Goal: Register for event/course

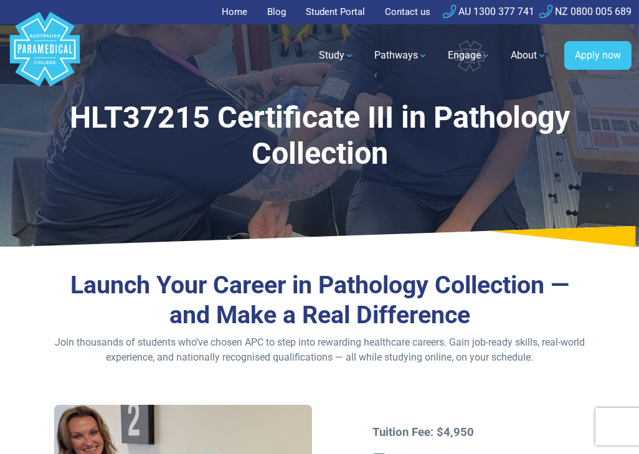
click at [563, 356] on p "Join thousands of students who’ve chosen APC to step into rewarding healthcare …" at bounding box center [319, 350] width 531 height 30
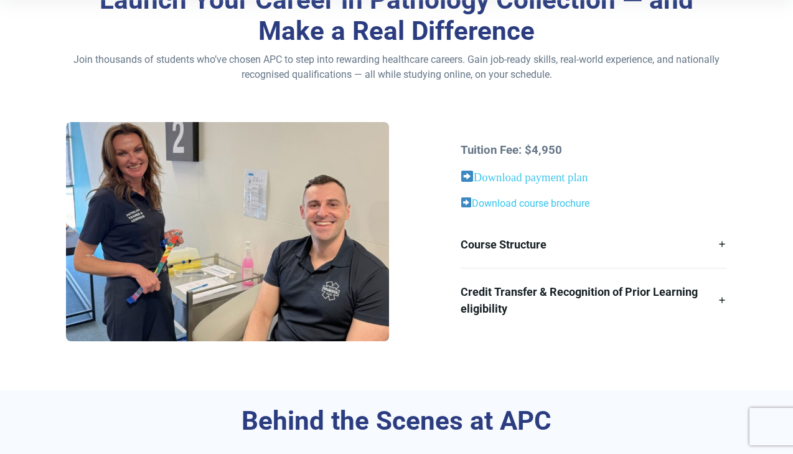
scroll to position [316, 0]
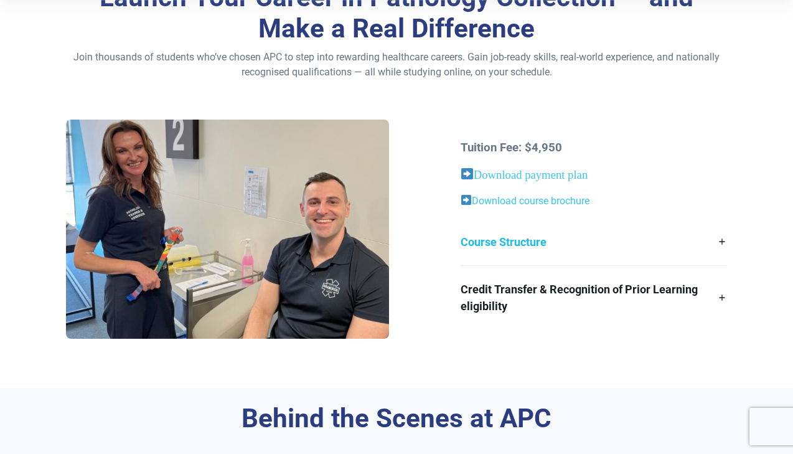
click at [493, 234] on link "Course Structure" at bounding box center [594, 242] width 267 height 47
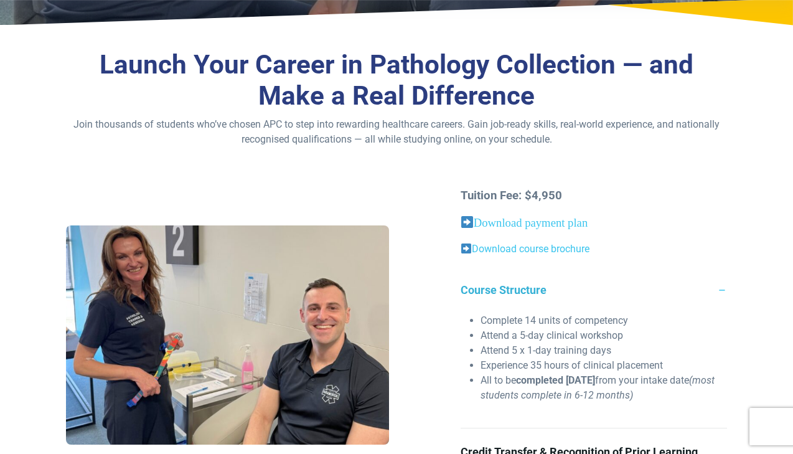
scroll to position [253, 0]
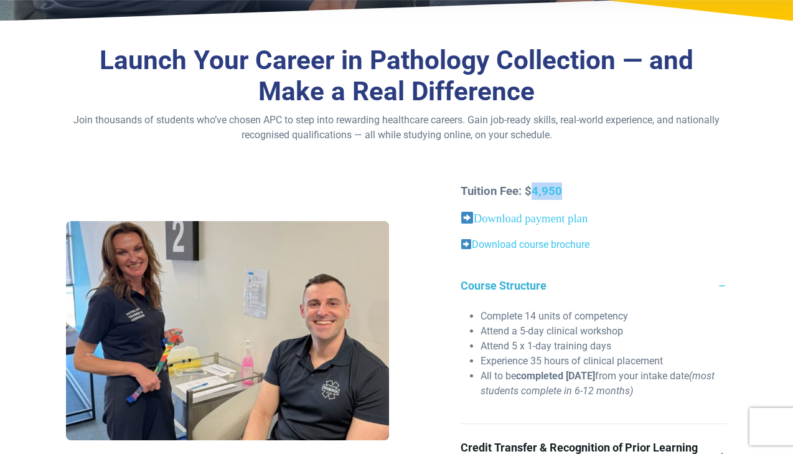
drag, startPoint x: 532, startPoint y: 190, endPoint x: 564, endPoint y: 189, distance: 31.1
click at [564, 189] on p "Tuition Fee: $4,950" at bounding box center [594, 190] width 267 height 17
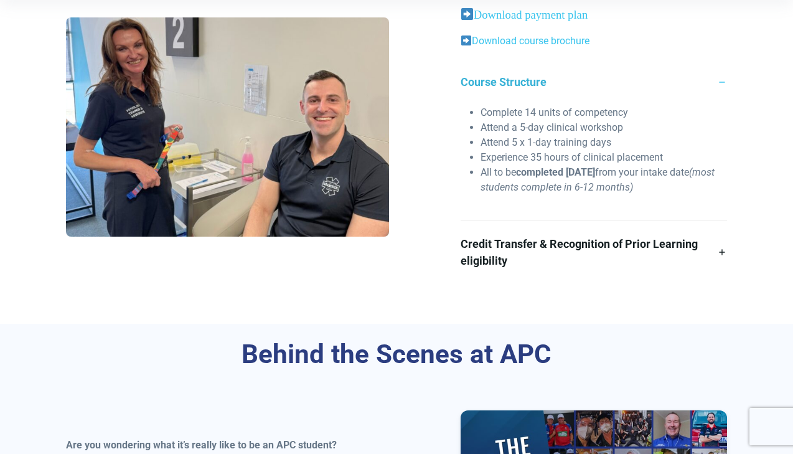
scroll to position [483, 0]
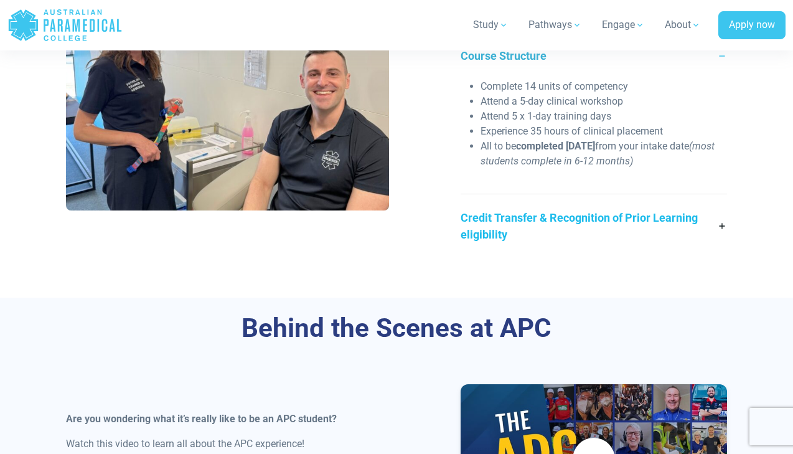
click at [547, 223] on link "Credit Transfer & Recognition of Prior Learning eligibility" at bounding box center [594, 226] width 267 height 64
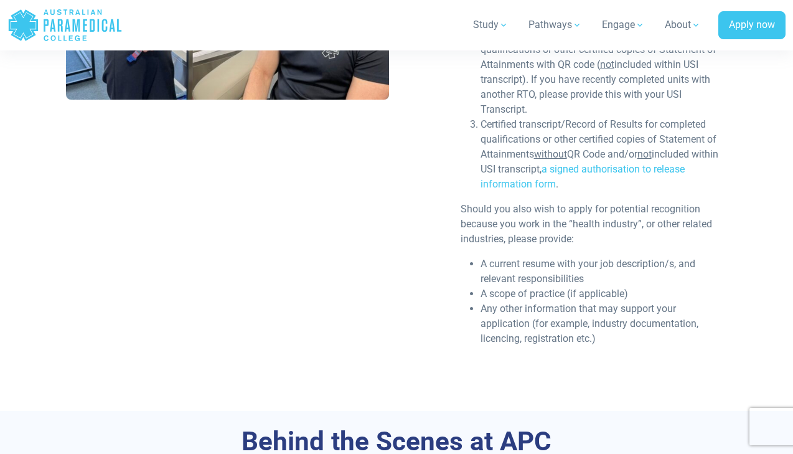
scroll to position [760, 0]
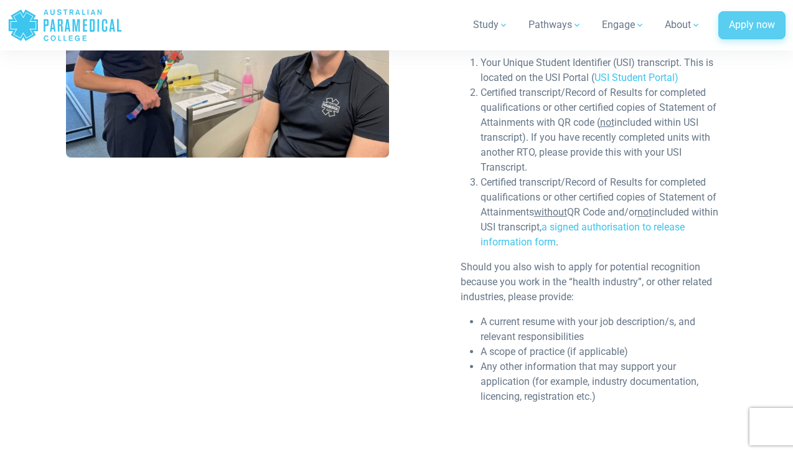
click at [638, 24] on link "Apply now" at bounding box center [752, 25] width 67 height 29
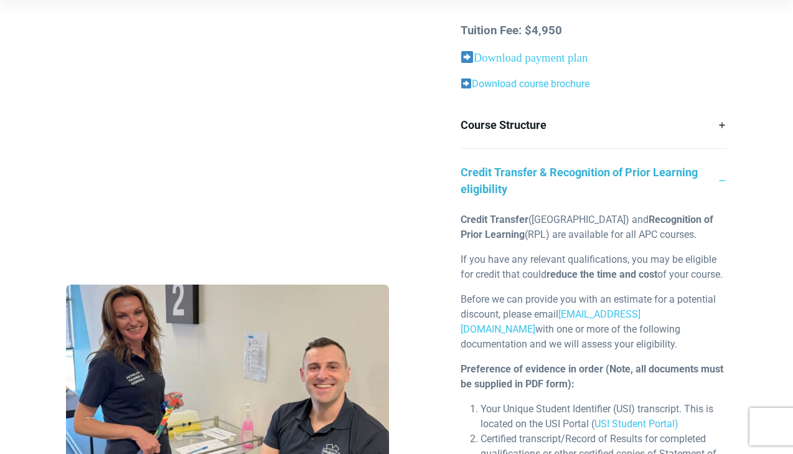
scroll to position [412, 0]
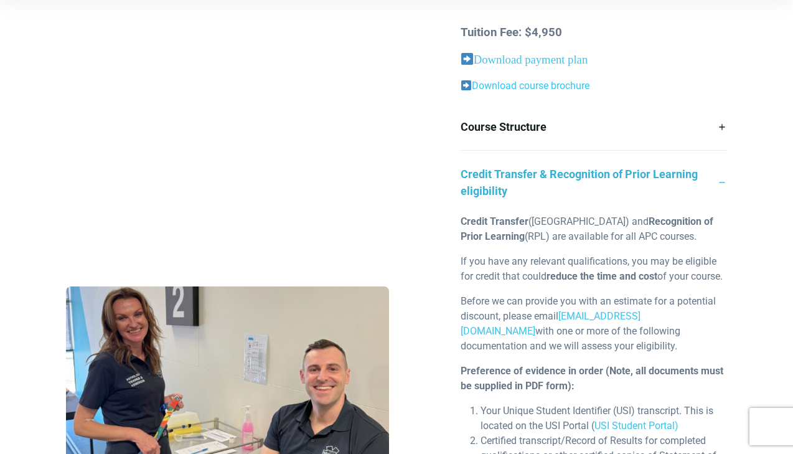
click at [552, 184] on link "Credit Transfer & Recognition of Prior Learning eligibility" at bounding box center [594, 183] width 267 height 64
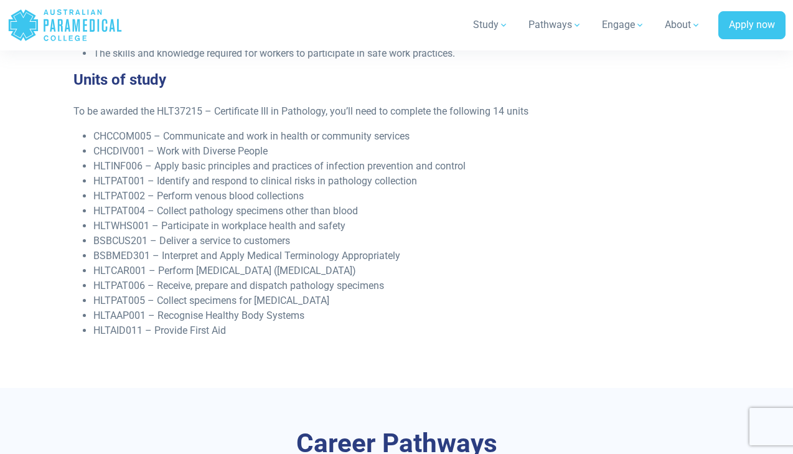
scroll to position [2042, 0]
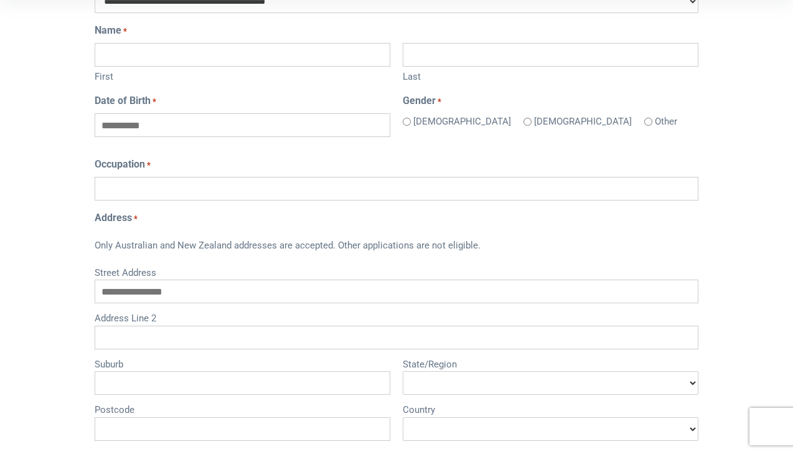
scroll to position [346, 0]
